Goal: Information Seeking & Learning: Learn about a topic

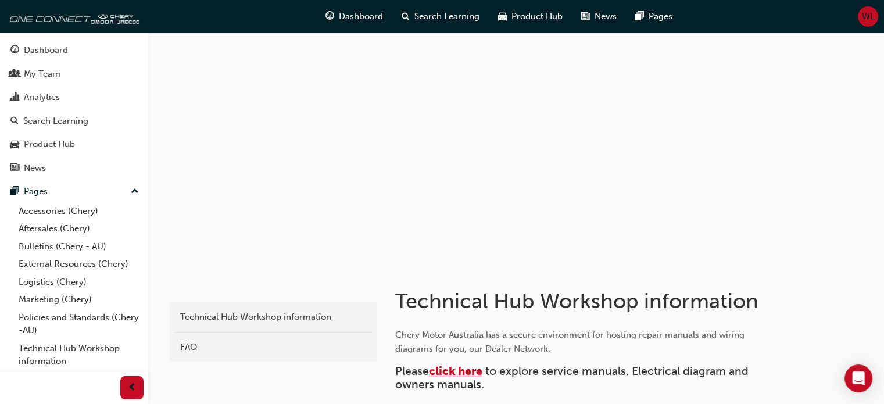
click at [458, 365] on span "click here" at bounding box center [455, 370] width 53 height 13
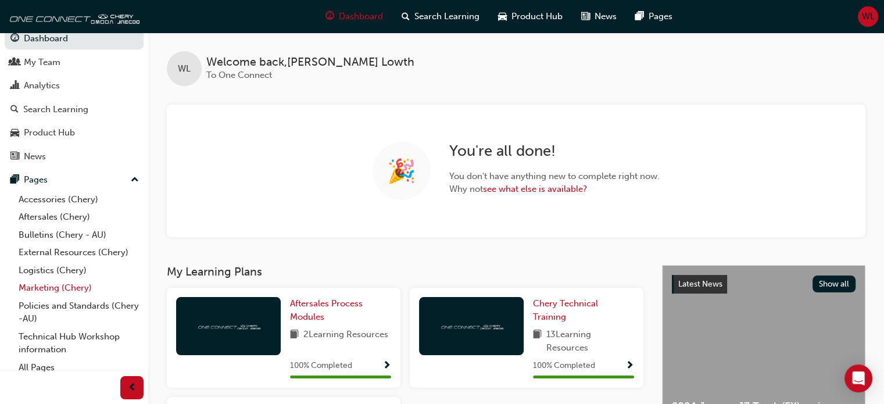
scroll to position [18, 0]
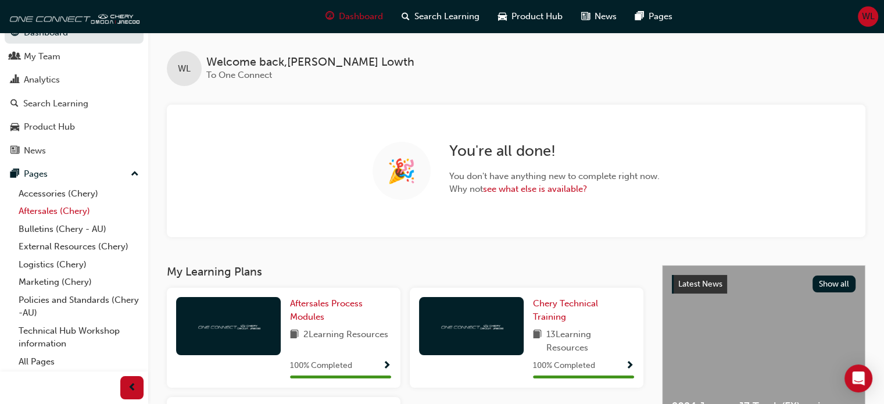
click at [40, 209] on link "Aftersales (Chery)" at bounding box center [79, 211] width 130 height 18
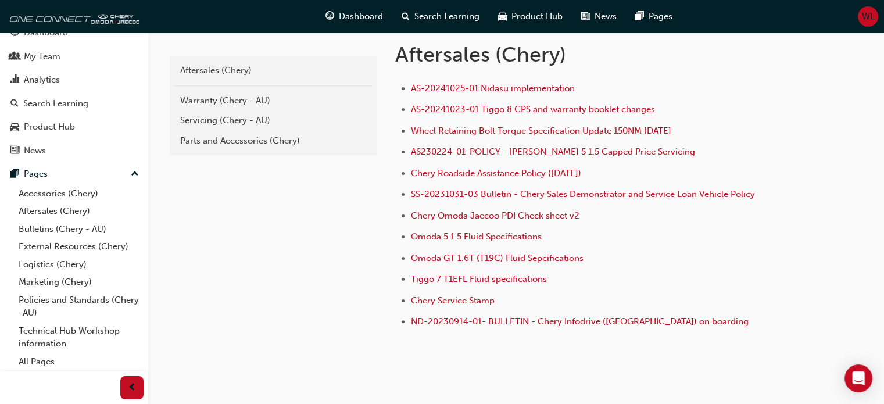
scroll to position [226, 0]
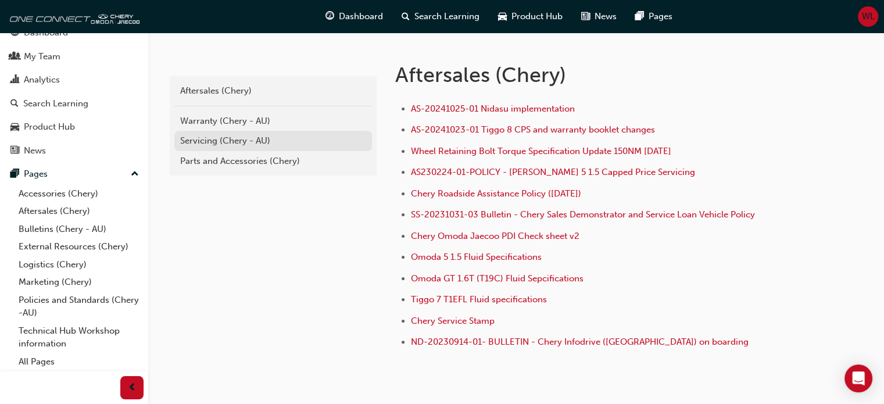
click at [202, 137] on div "Servicing (Chery - AU)" at bounding box center [273, 140] width 186 height 13
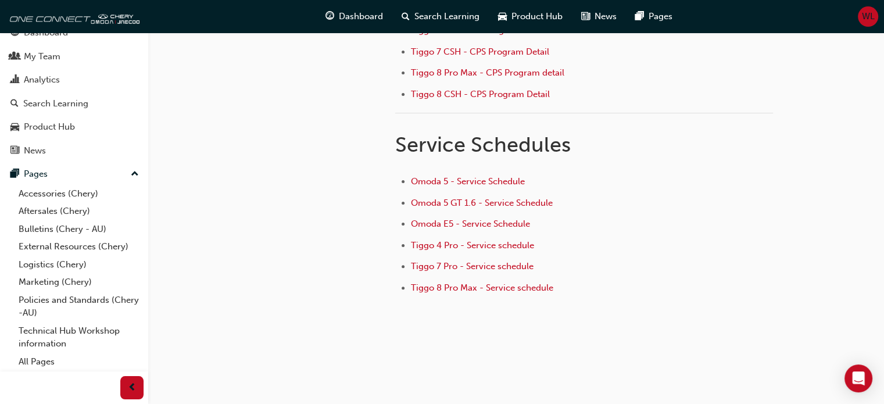
scroll to position [303, 0]
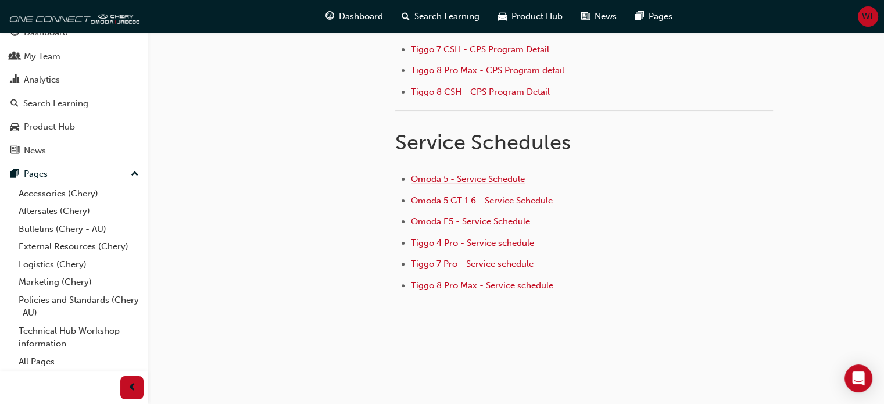
click at [431, 175] on span "Omoda 5 - Service Schedule" at bounding box center [468, 179] width 114 height 10
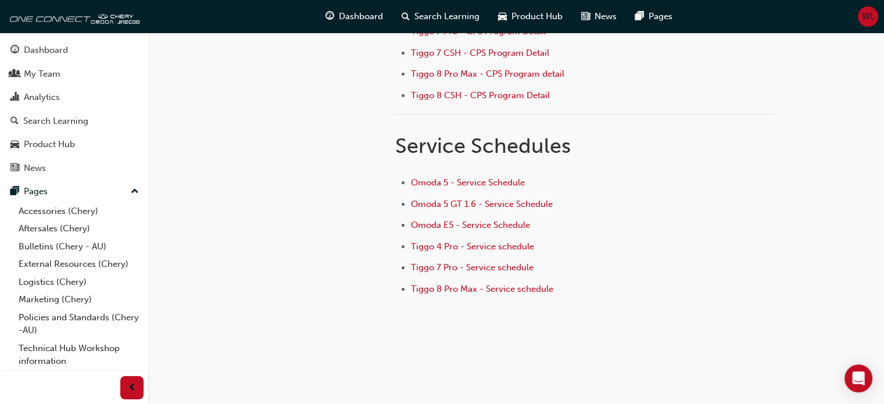
scroll to position [303, 0]
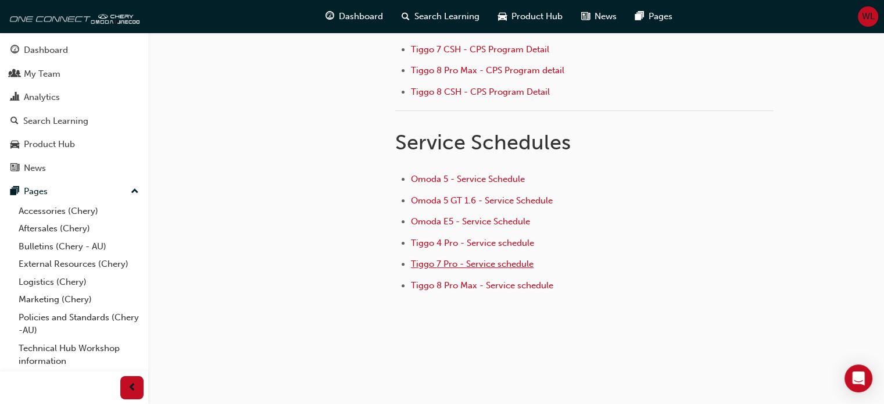
click at [449, 258] on span "Tiggo 7 Pro - Service schedule" at bounding box center [472, 263] width 123 height 10
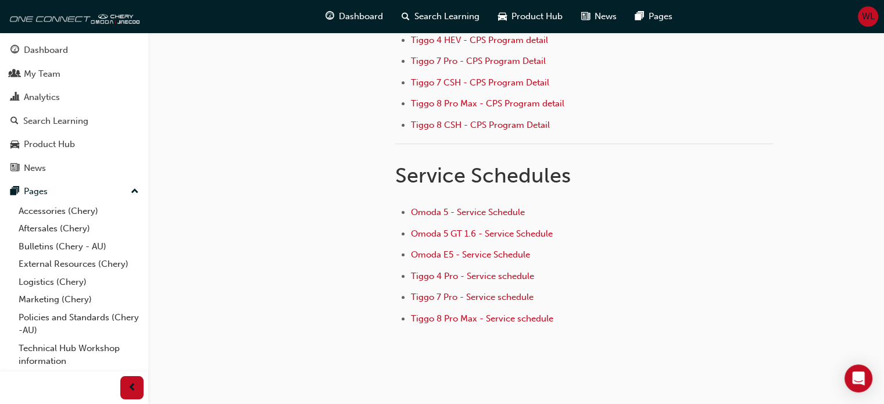
scroll to position [290, 0]
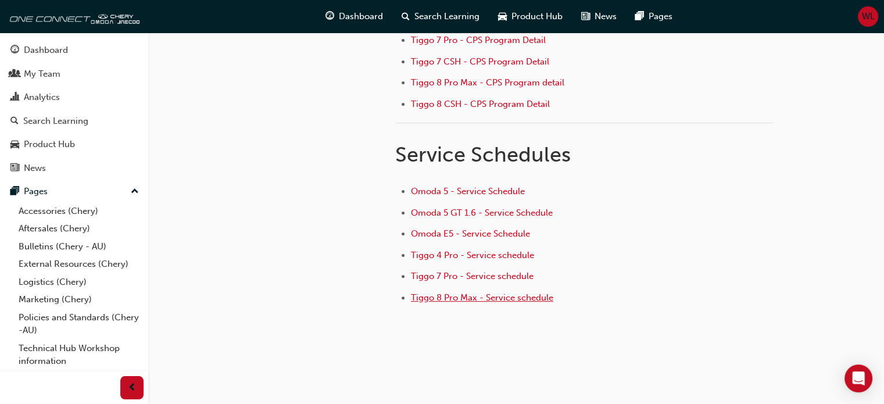
click at [449, 293] on span "Tiggo 8 Pro Max - Service schedule" at bounding box center [482, 297] width 142 height 10
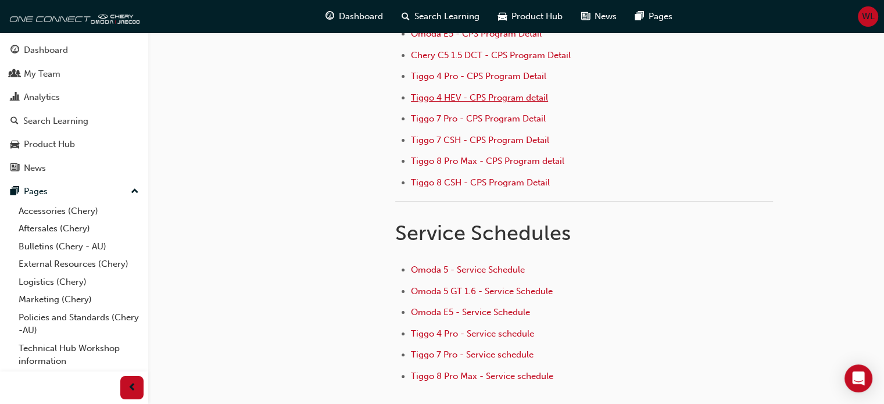
scroll to position [232, 0]
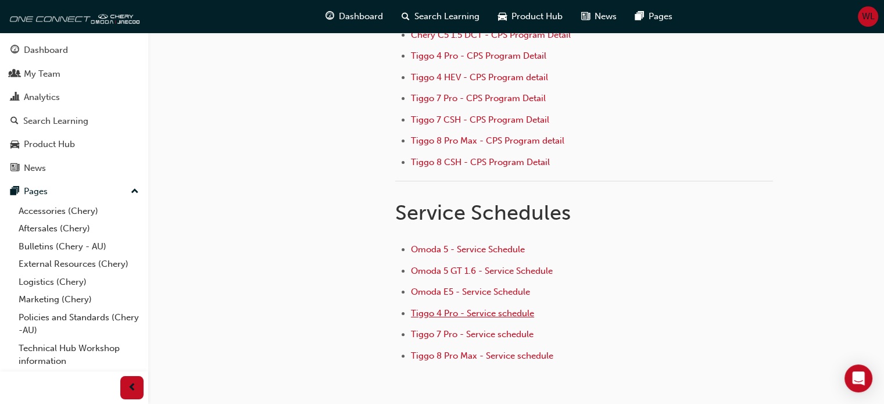
click at [475, 310] on span "Tiggo 4 Pro - Service schedule" at bounding box center [472, 313] width 123 height 10
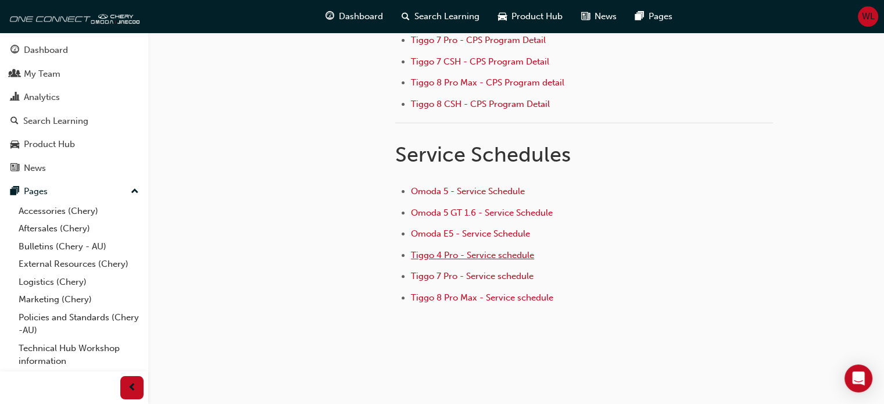
click at [474, 250] on span "Tiggo 4 Pro - Service schedule" at bounding box center [472, 255] width 123 height 10
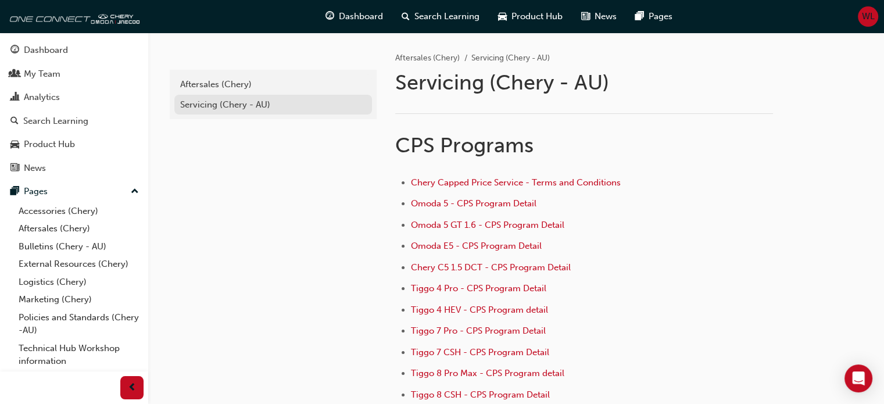
click at [207, 104] on div "Servicing (Chery - AU)" at bounding box center [273, 104] width 186 height 13
click at [203, 83] on div "Aftersales (Chery)" at bounding box center [273, 84] width 186 height 13
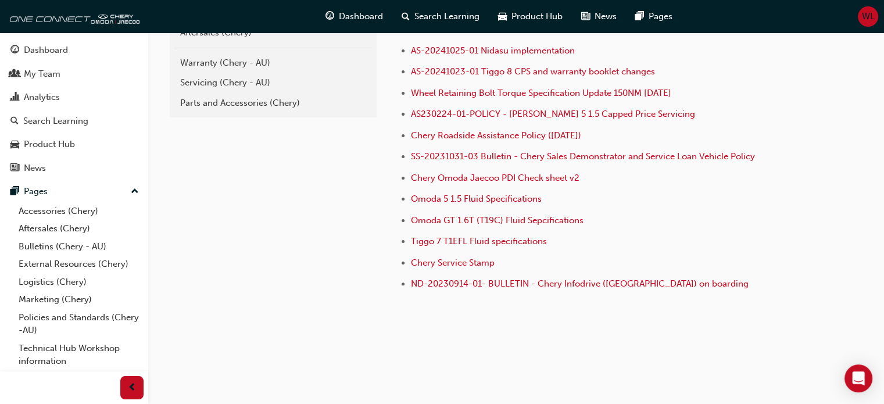
scroll to position [226, 0]
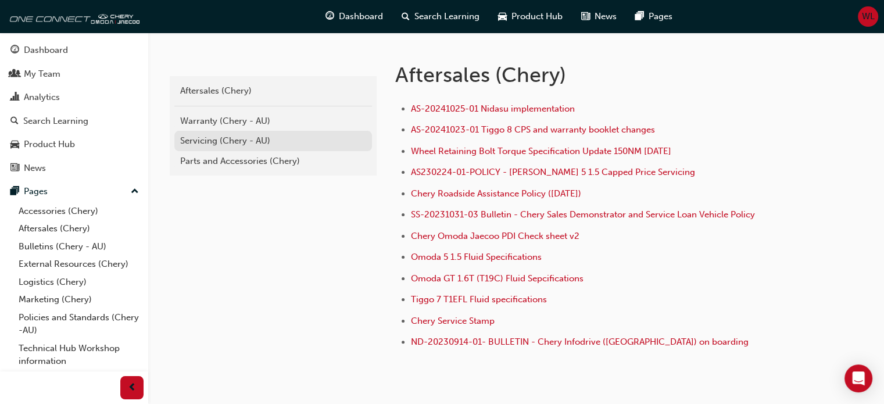
click at [206, 137] on div "Servicing (Chery - AU)" at bounding box center [273, 140] width 186 height 13
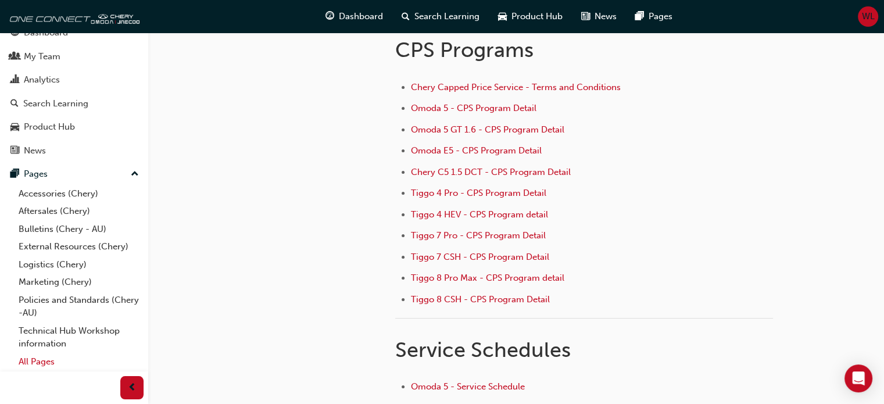
scroll to position [116, 0]
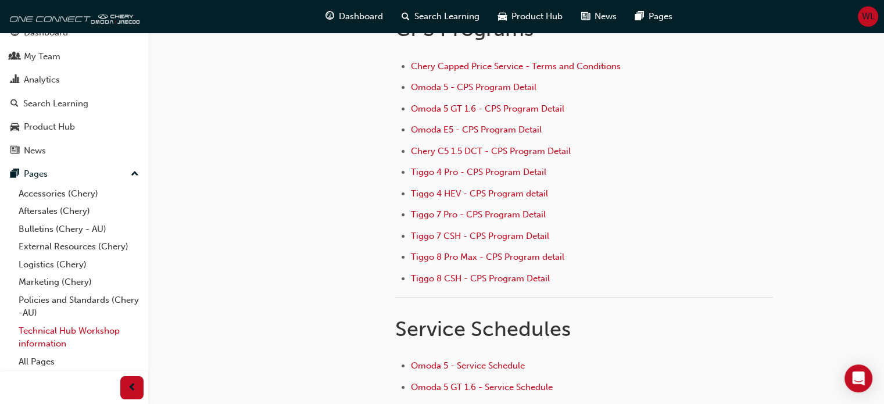
click at [40, 325] on link "Technical Hub Workshop information" at bounding box center [79, 337] width 130 height 31
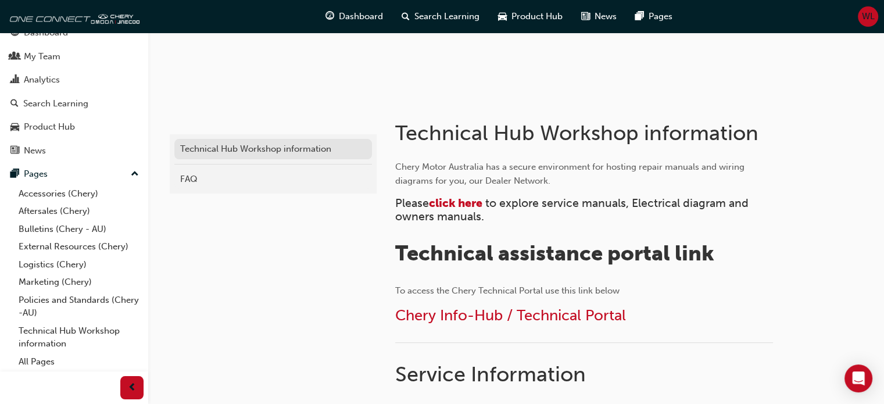
scroll to position [174, 0]
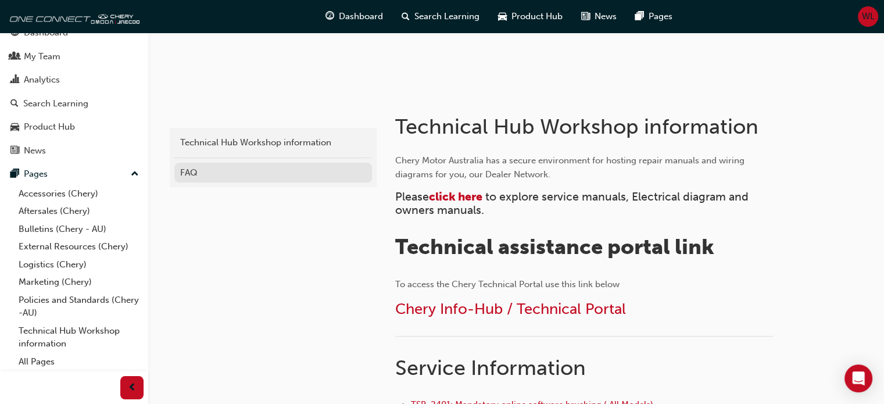
click at [202, 174] on div "FAQ" at bounding box center [273, 172] width 186 height 13
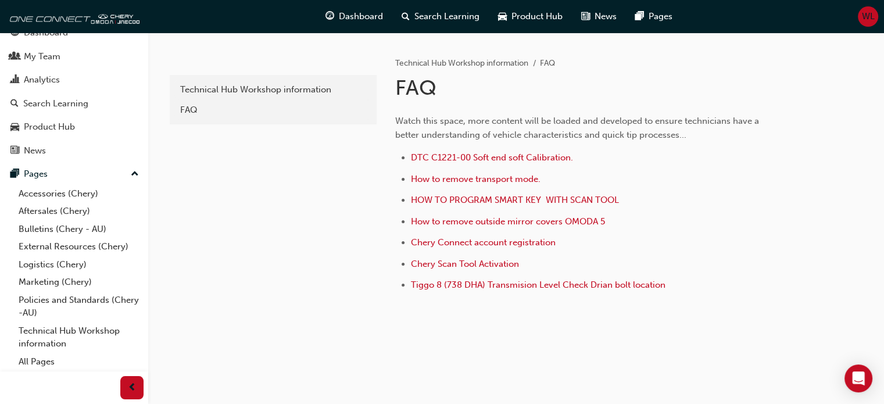
scroll to position [228, 0]
click at [40, 225] on link "Bulletins (Chery - AU)" at bounding box center [79, 229] width 130 height 18
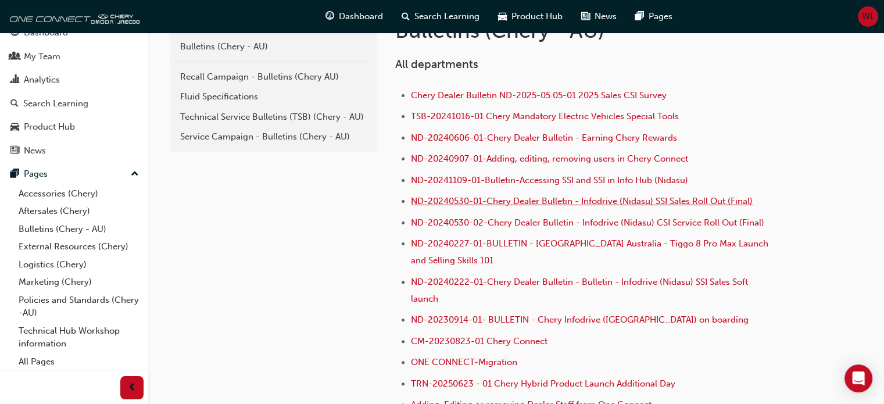
scroll to position [290, 0]
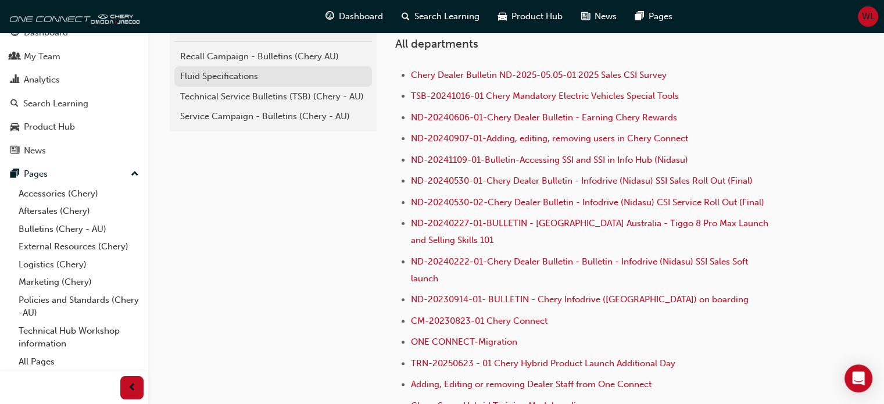
click at [209, 74] on div "Fluid Specifications" at bounding box center [273, 76] width 186 height 13
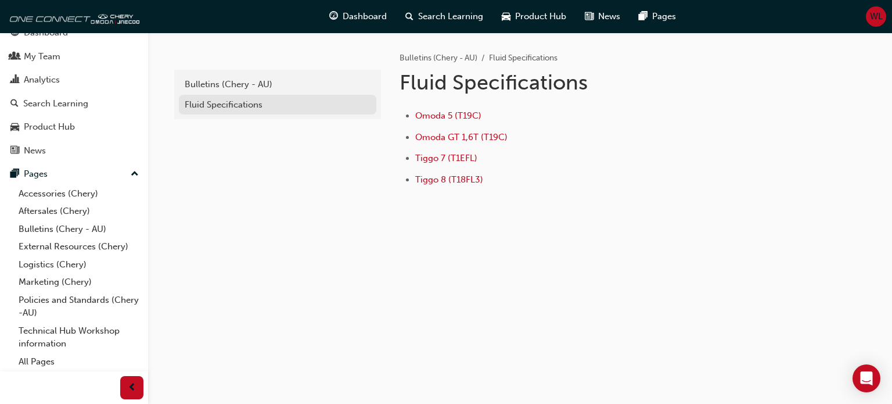
click at [230, 103] on div "Fluid Specifications" at bounding box center [278, 104] width 186 height 13
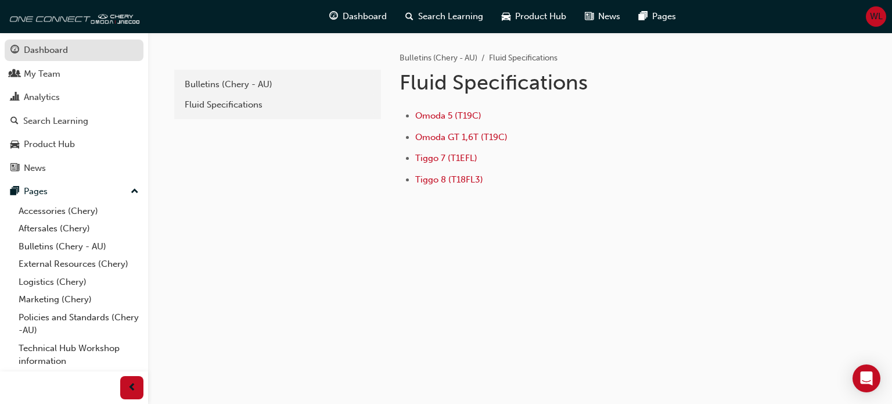
click at [45, 51] on div "Dashboard" at bounding box center [46, 50] width 44 height 13
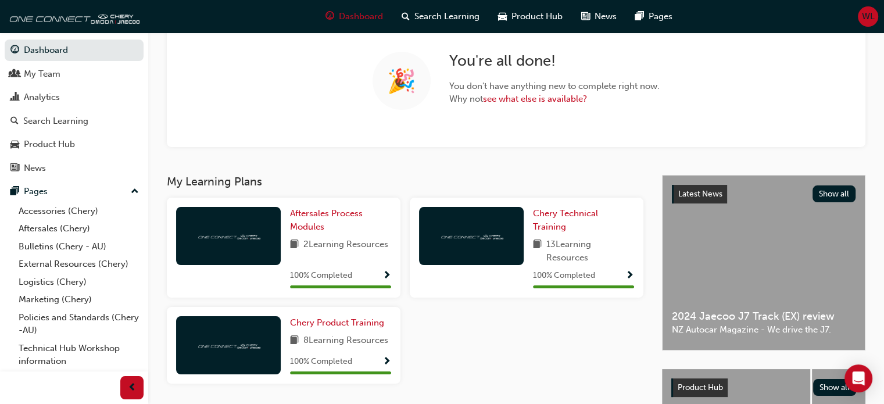
scroll to position [116, 0]
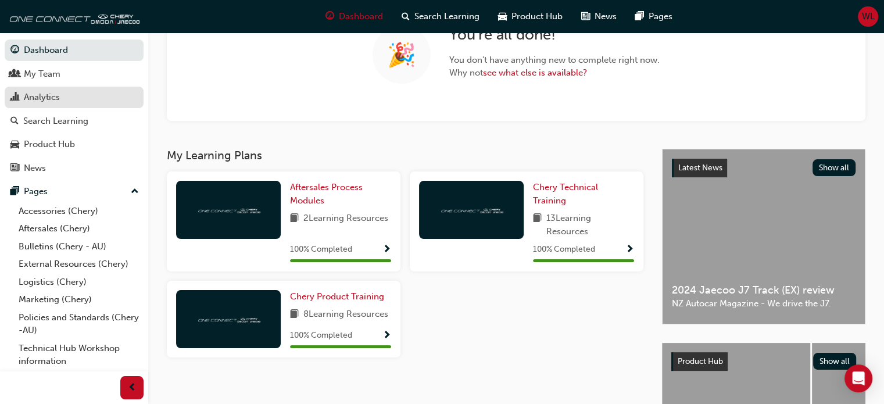
click at [40, 97] on div "Analytics" at bounding box center [42, 97] width 36 height 13
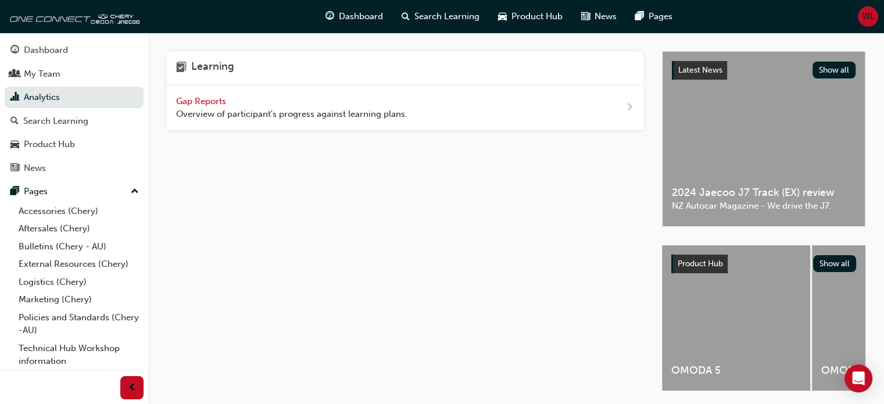
click at [627, 107] on span "next-icon" at bounding box center [629, 107] width 9 height 15
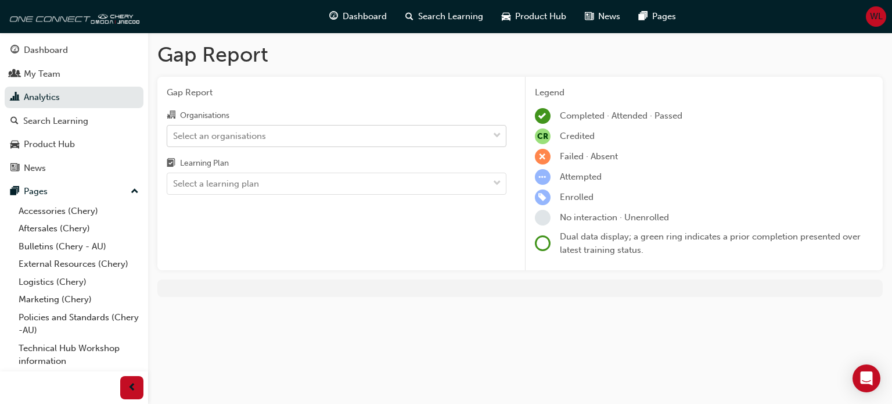
click at [500, 135] on span "down-icon" at bounding box center [497, 135] width 8 height 15
click at [174, 135] on input "Organisations Select an organisations" at bounding box center [173, 135] width 1 height 10
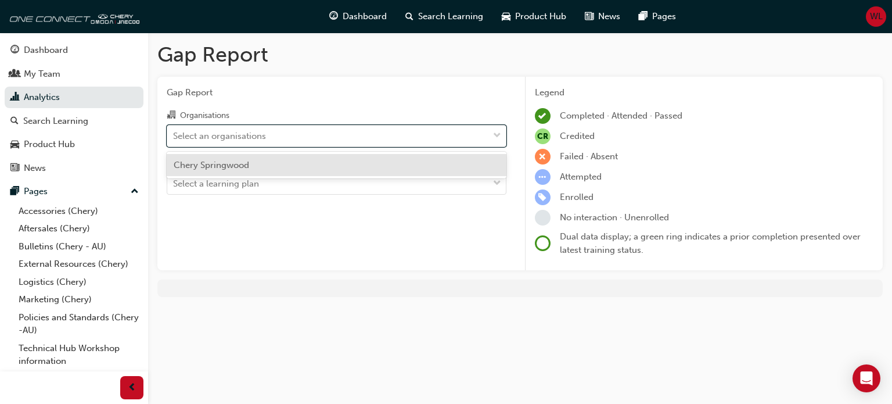
click at [292, 165] on div "Chery Springwood" at bounding box center [337, 165] width 340 height 23
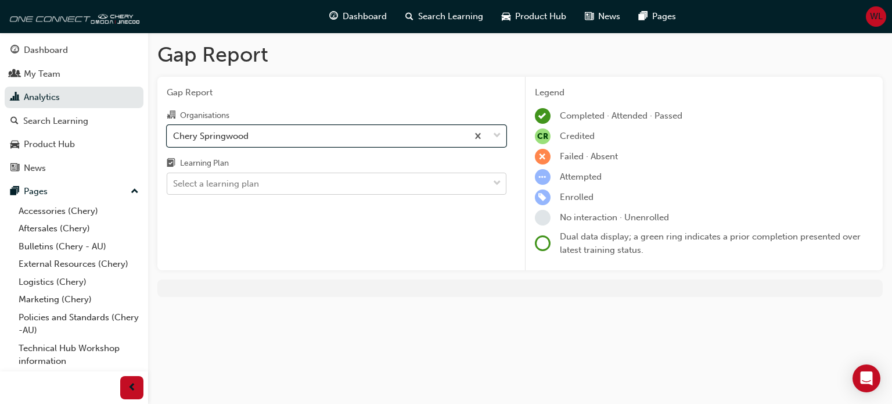
click at [498, 185] on span "down-icon" at bounding box center [497, 183] width 8 height 15
click at [174, 185] on input "Learning Plan Select a learning plan" at bounding box center [173, 183] width 1 height 10
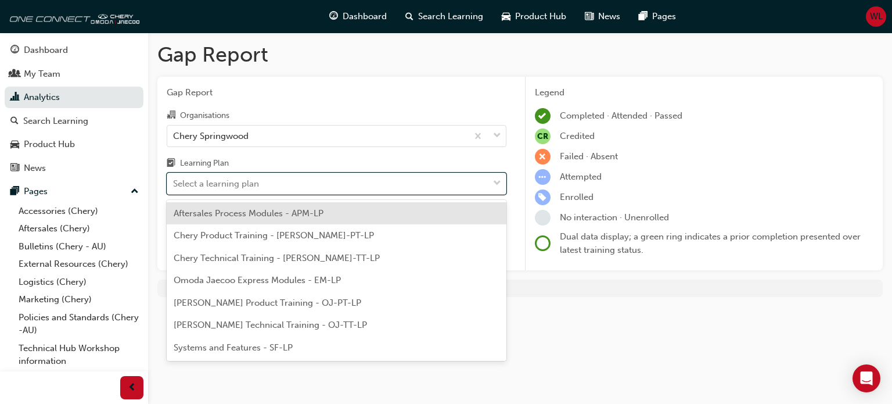
click at [248, 213] on span "Aftersales Process Modules - APM-LP" at bounding box center [249, 213] width 150 height 10
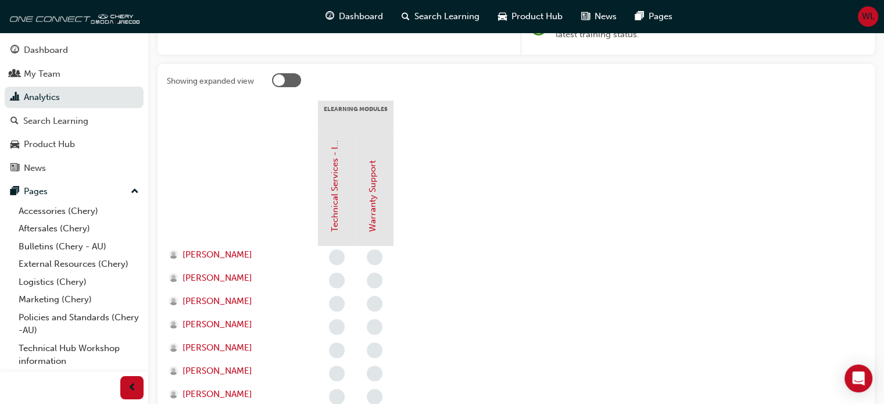
scroll to position [232, 0]
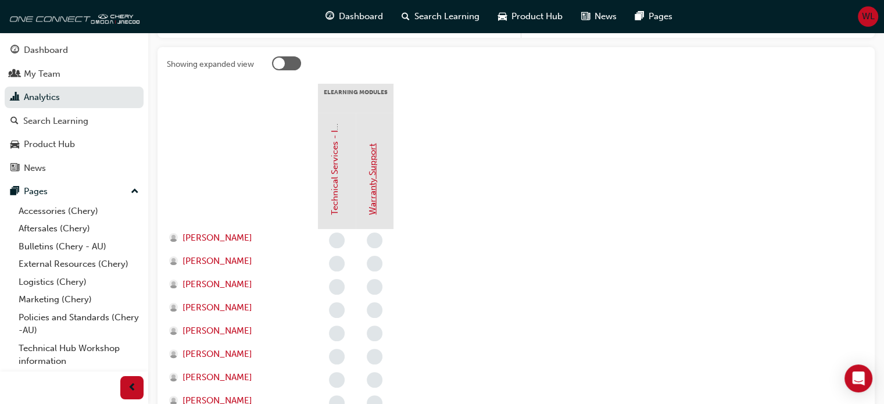
click at [371, 195] on link "Warranty Support" at bounding box center [372, 178] width 10 height 71
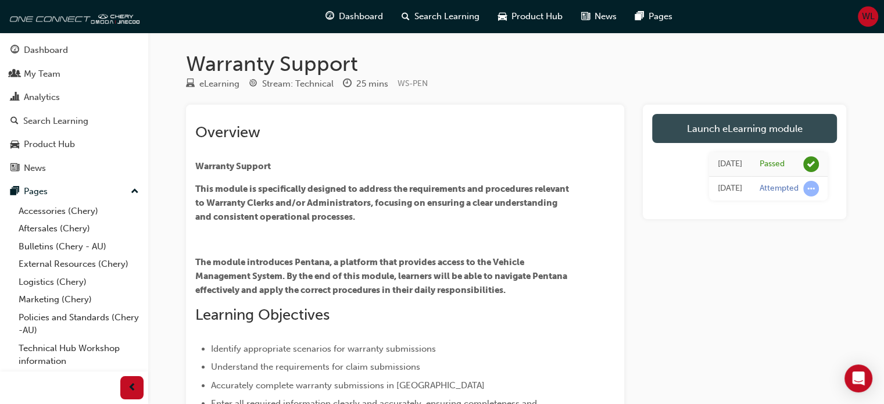
click at [732, 125] on link "Launch eLearning module" at bounding box center [744, 128] width 185 height 29
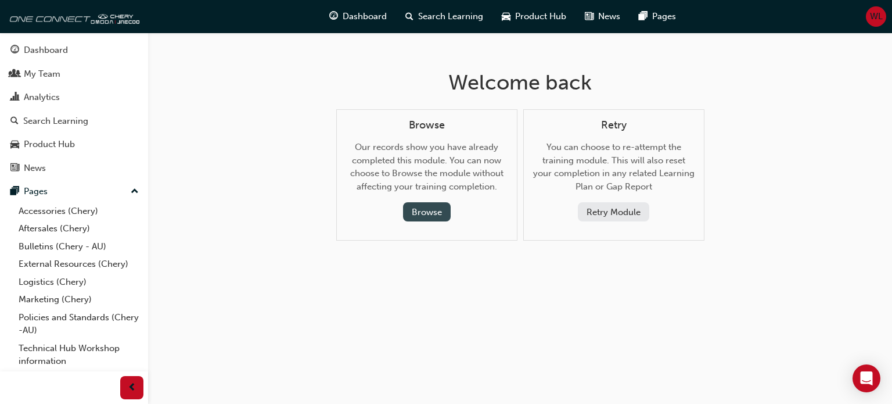
click at [426, 214] on button "Browse" at bounding box center [427, 211] width 48 height 19
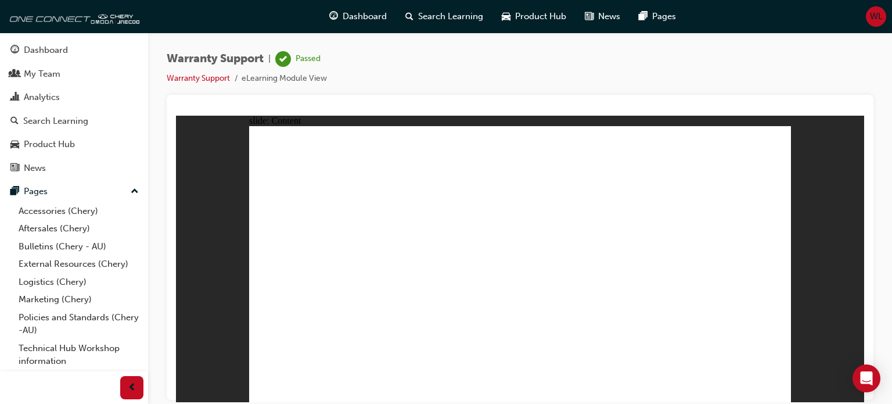
click at [41, 46] on div "Dashboard" at bounding box center [46, 50] width 44 height 13
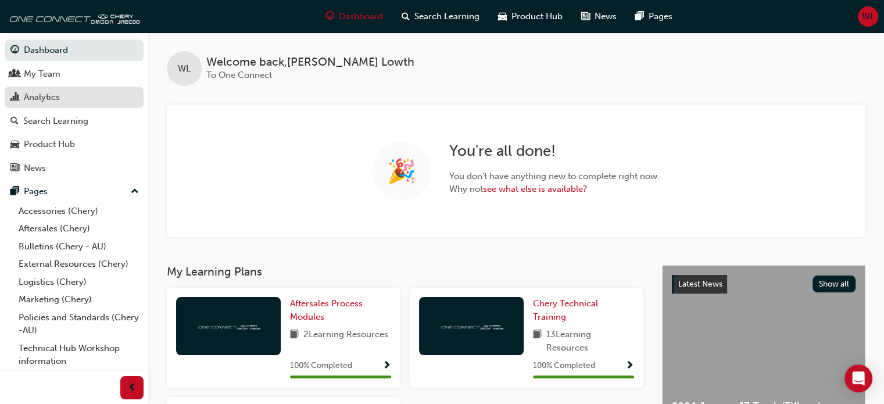
click at [35, 96] on div "Analytics" at bounding box center [42, 97] width 36 height 13
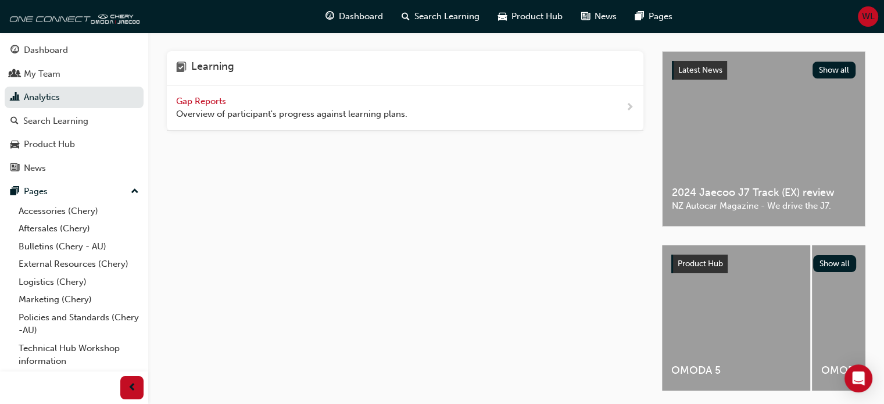
click at [627, 107] on span "next-icon" at bounding box center [629, 107] width 9 height 15
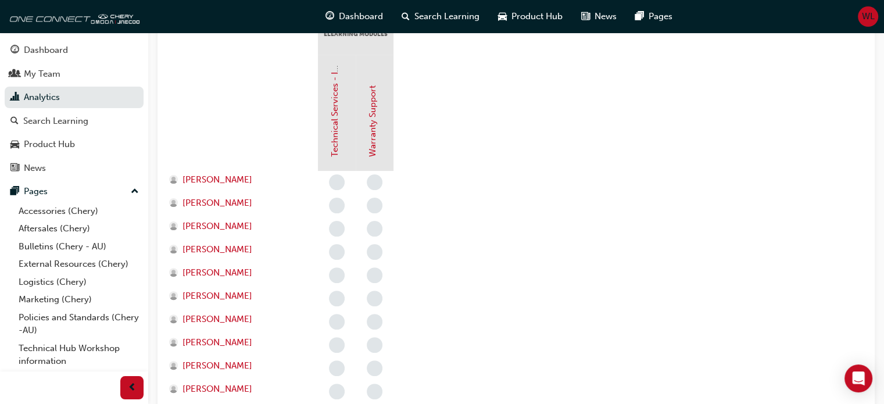
scroll to position [174, 0]
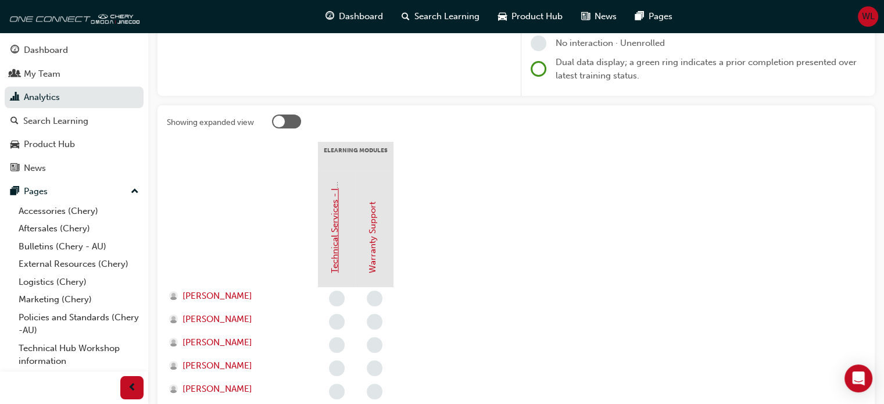
click at [335, 239] on link "Technical Services - InfoHub" at bounding box center [334, 215] width 10 height 115
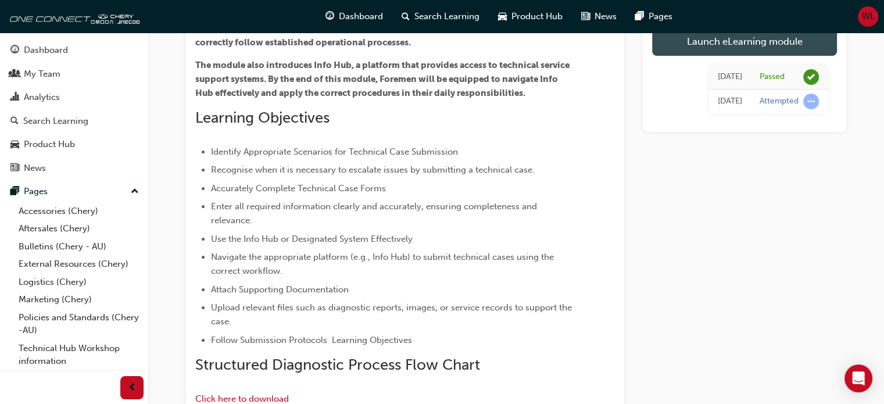
click at [741, 41] on link "Launch eLearning module" at bounding box center [744, 41] width 185 height 29
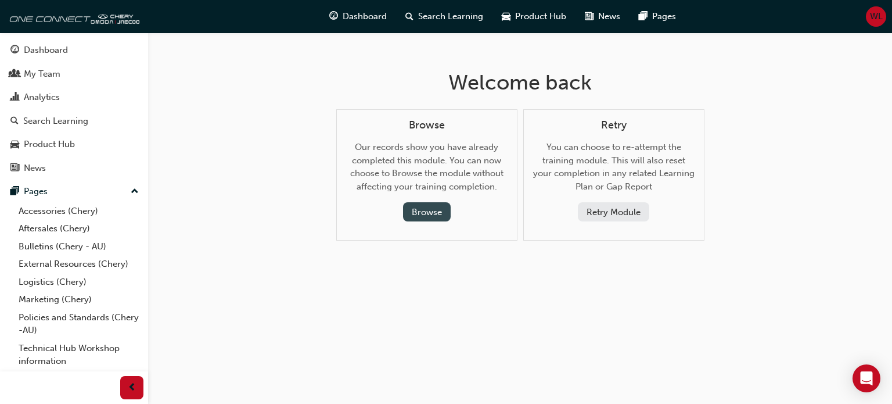
click at [414, 214] on button "Browse" at bounding box center [427, 211] width 48 height 19
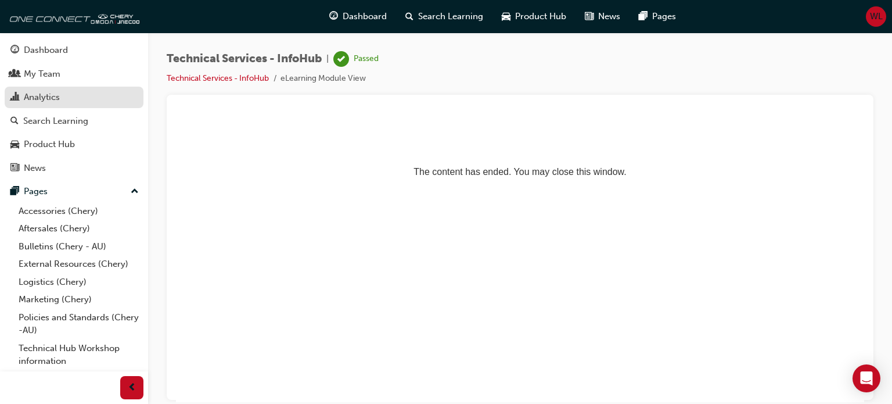
click at [40, 92] on div "Analytics" at bounding box center [42, 97] width 36 height 13
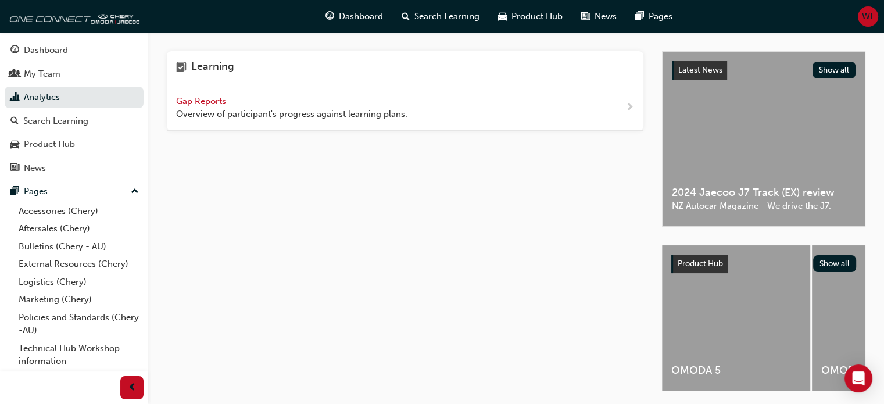
click at [627, 107] on span "next-icon" at bounding box center [629, 107] width 9 height 15
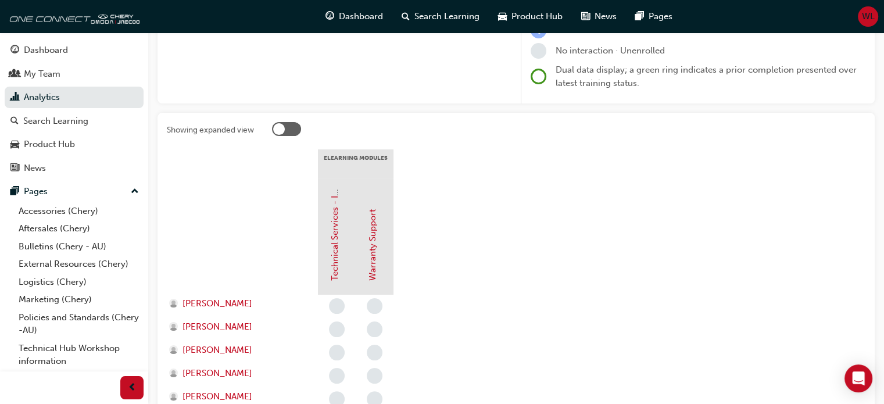
scroll to position [174, 0]
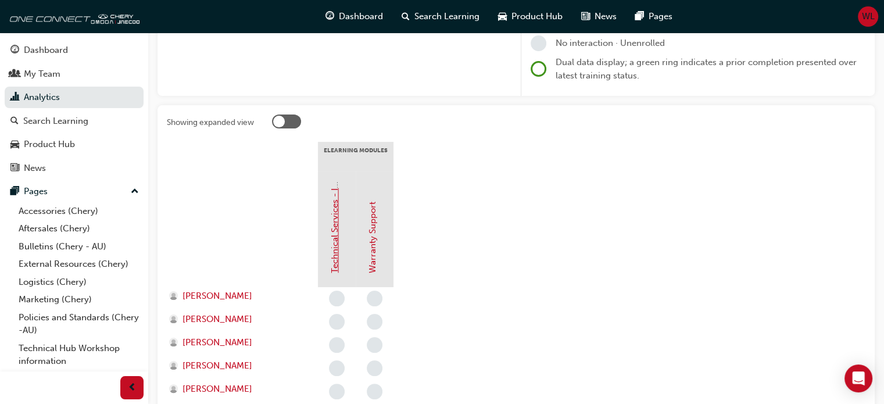
click at [334, 238] on link "Technical Services - InfoHub" at bounding box center [334, 215] width 10 height 115
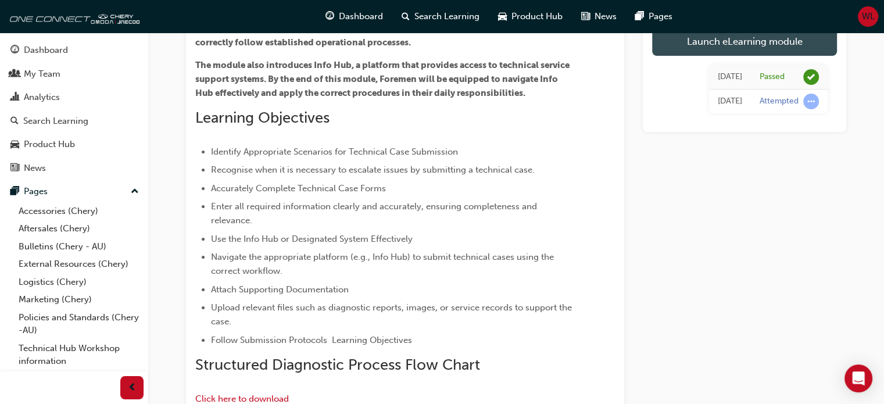
click at [737, 41] on link "Launch eLearning module" at bounding box center [744, 41] width 185 height 29
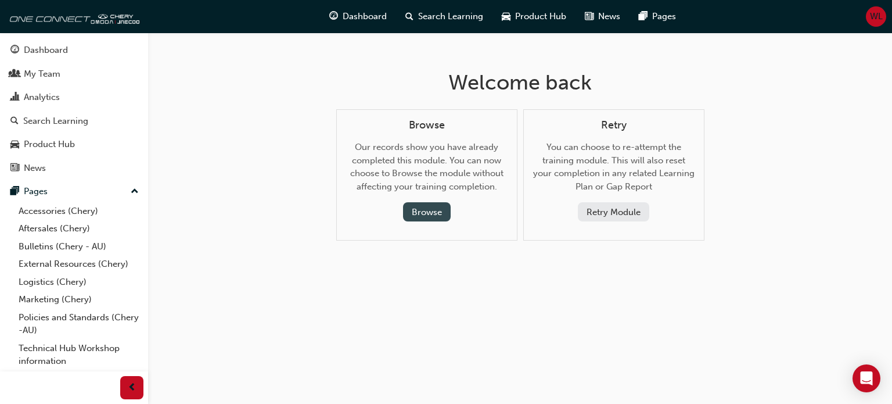
click at [422, 210] on button "Browse" at bounding box center [427, 211] width 48 height 19
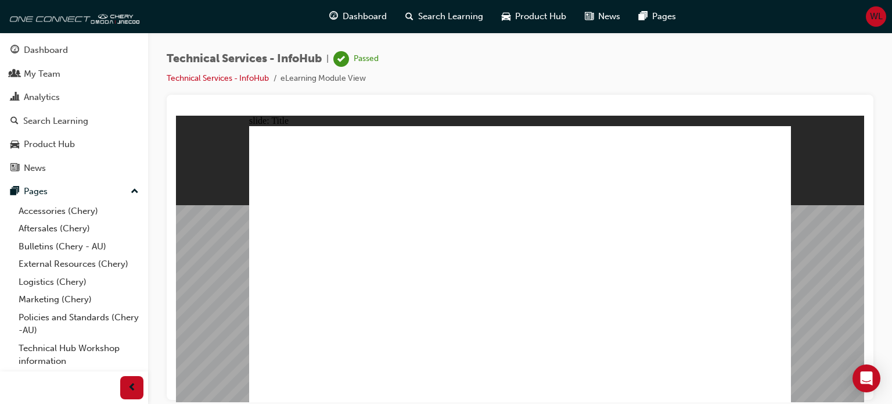
drag, startPoint x: 453, startPoint y: 231, endPoint x: 454, endPoint y: 252, distance: 20.9
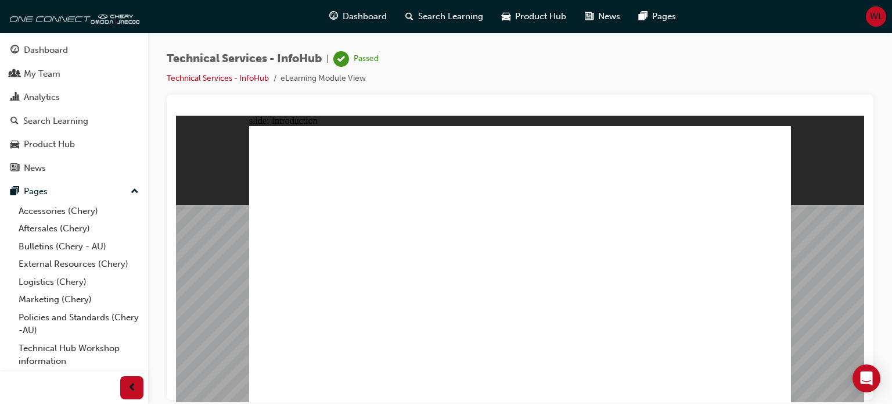
drag, startPoint x: 565, startPoint y: 204, endPoint x: 558, endPoint y: 229, distance: 26.5
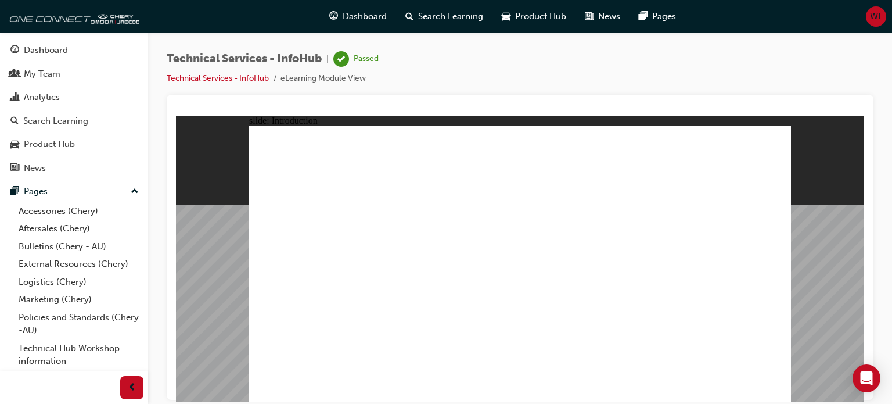
drag, startPoint x: 558, startPoint y: 246, endPoint x: 562, endPoint y: 228, distance: 17.8
drag, startPoint x: 638, startPoint y: 204, endPoint x: 637, endPoint y: 214, distance: 9.9
